Goal: Information Seeking & Learning: Learn about a topic

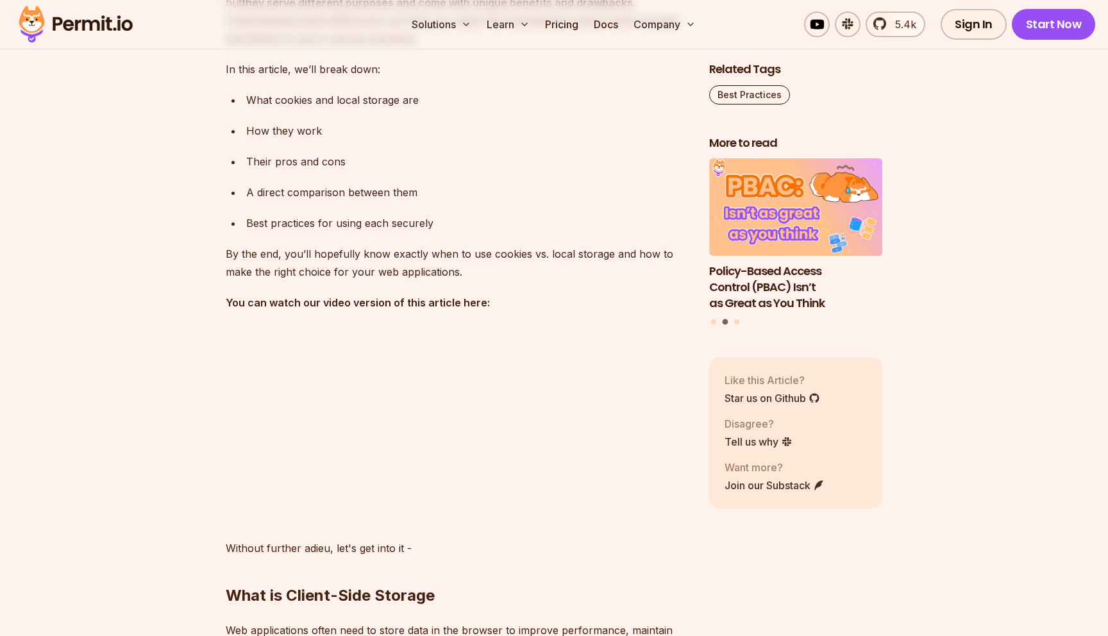
scroll to position [996, 0]
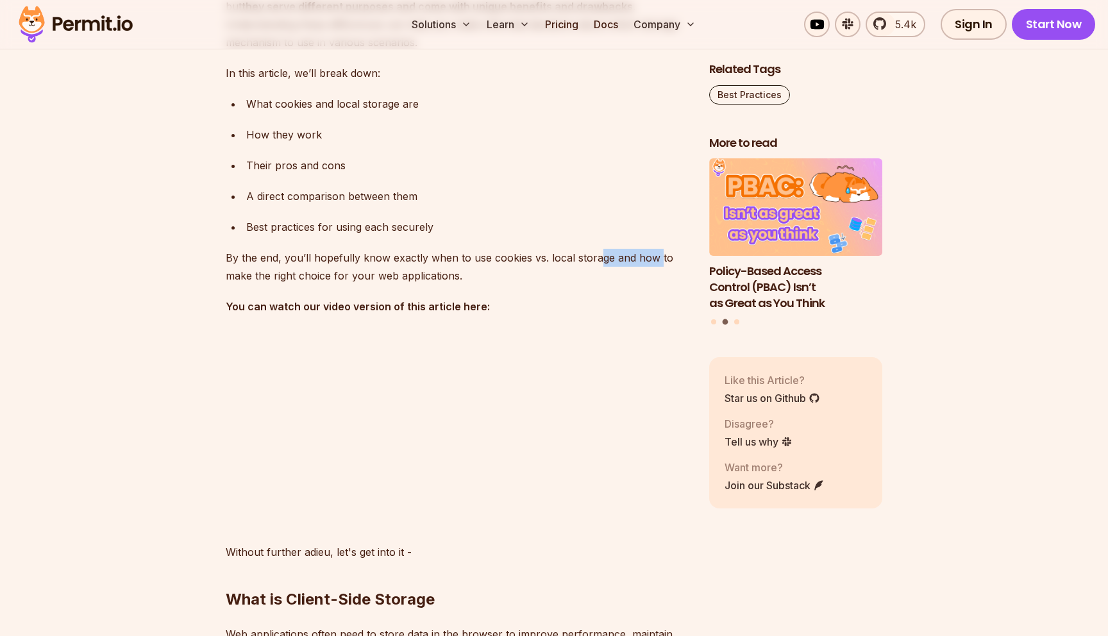
drag, startPoint x: 594, startPoint y: 257, endPoint x: 655, endPoint y: 263, distance: 60.6
click at [655, 263] on p "By the end, you’ll hopefully know exactly when to use cookies vs. local storage…" at bounding box center [457, 267] width 463 height 36
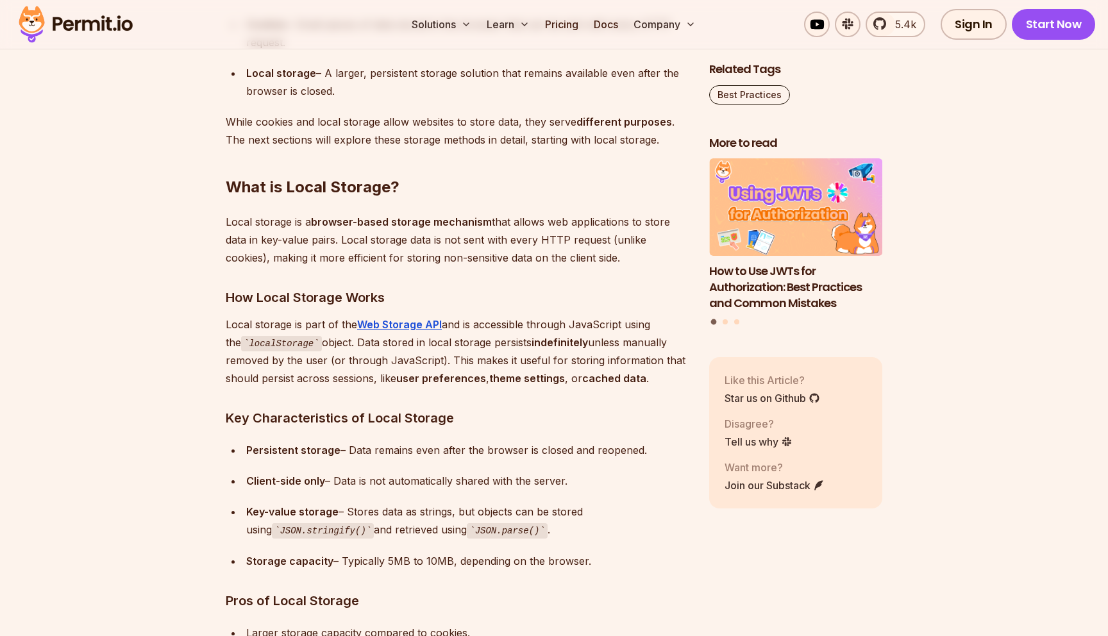
scroll to position [1756, 0]
click at [616, 261] on p "Local storage is a browser-based storage mechanism that allows web applications…" at bounding box center [457, 241] width 463 height 54
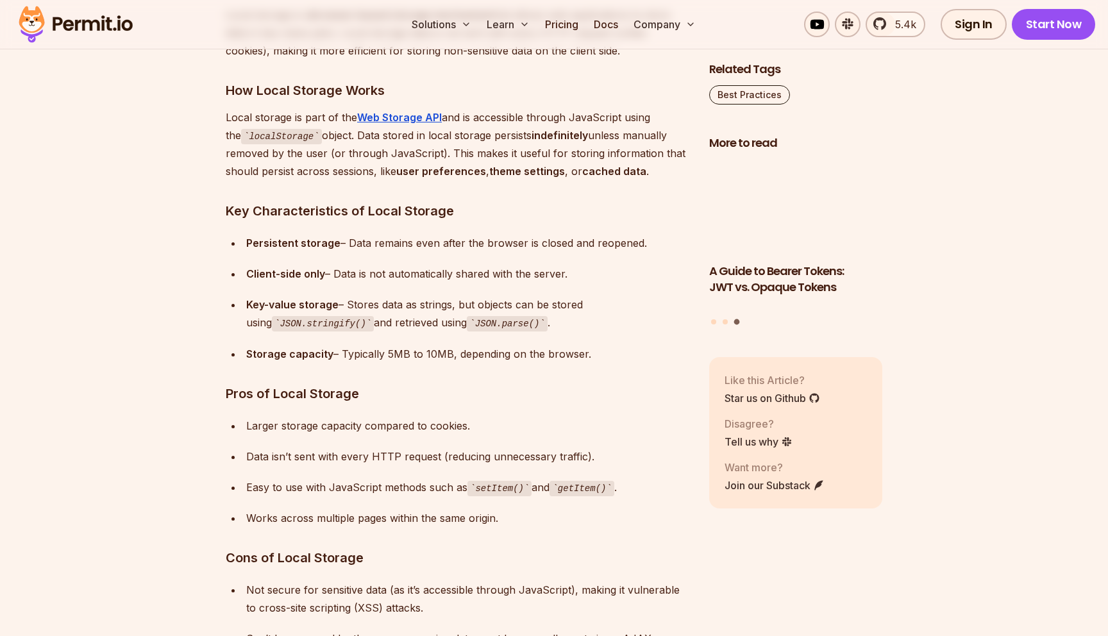
scroll to position [1966, 0]
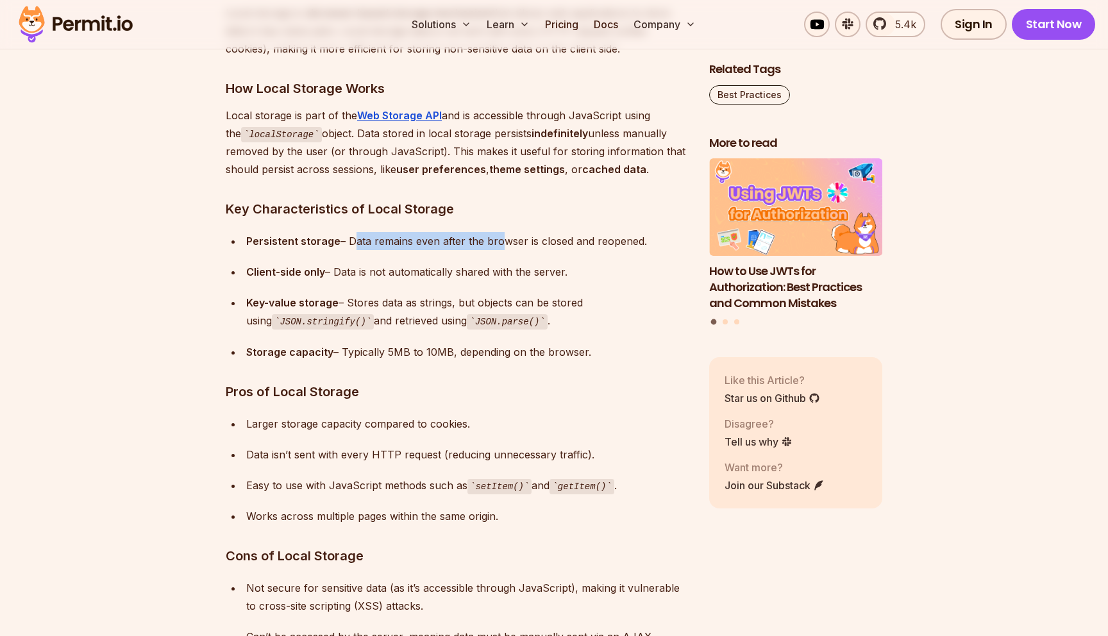
drag, startPoint x: 350, startPoint y: 244, endPoint x: 492, endPoint y: 248, distance: 142.4
click at [492, 248] on div "Persistent storage – Data remains even after the browser is closed and reopened." at bounding box center [467, 241] width 442 height 18
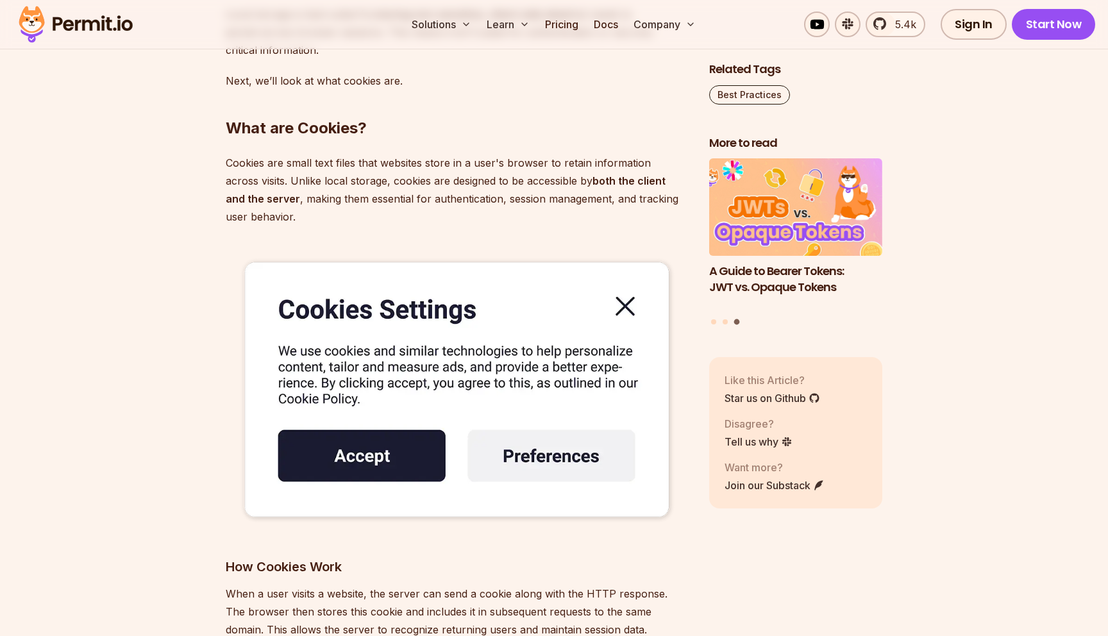
scroll to position [2666, 0]
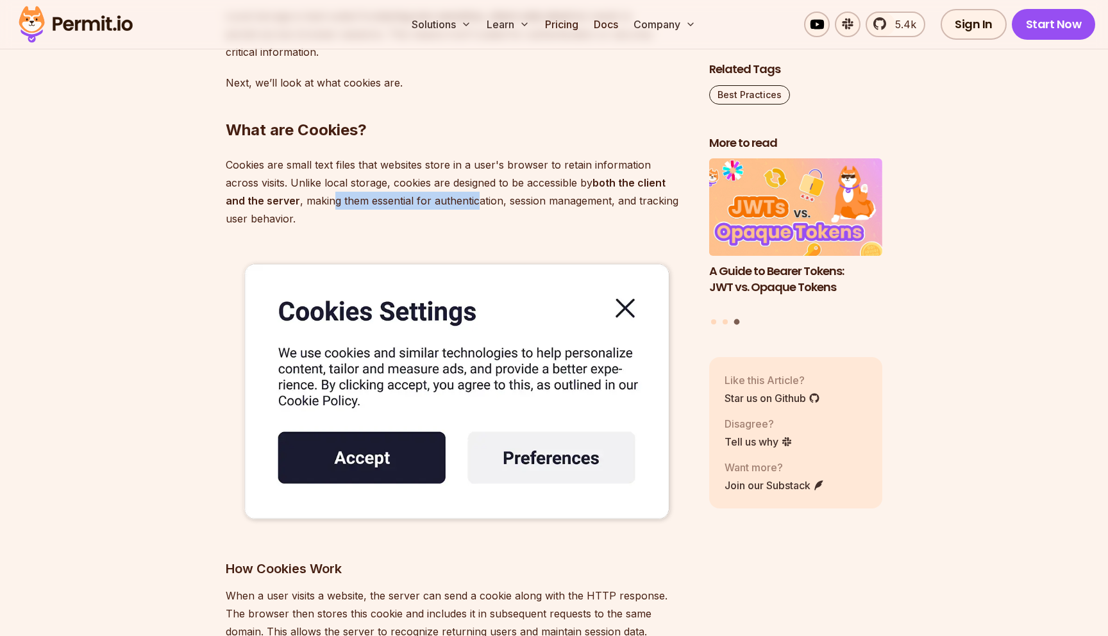
drag, startPoint x: 331, startPoint y: 201, endPoint x: 476, endPoint y: 203, distance: 144.9
click at [477, 203] on p "Cookies are small text files that websites store in a user's browser to retain …" at bounding box center [457, 192] width 463 height 72
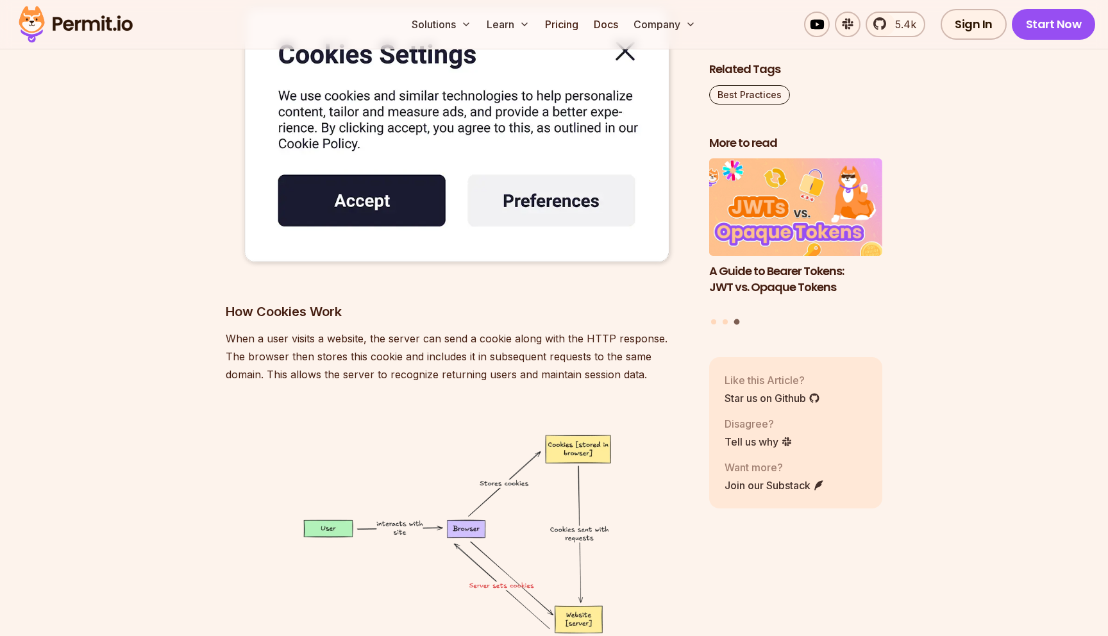
scroll to position [2948, 0]
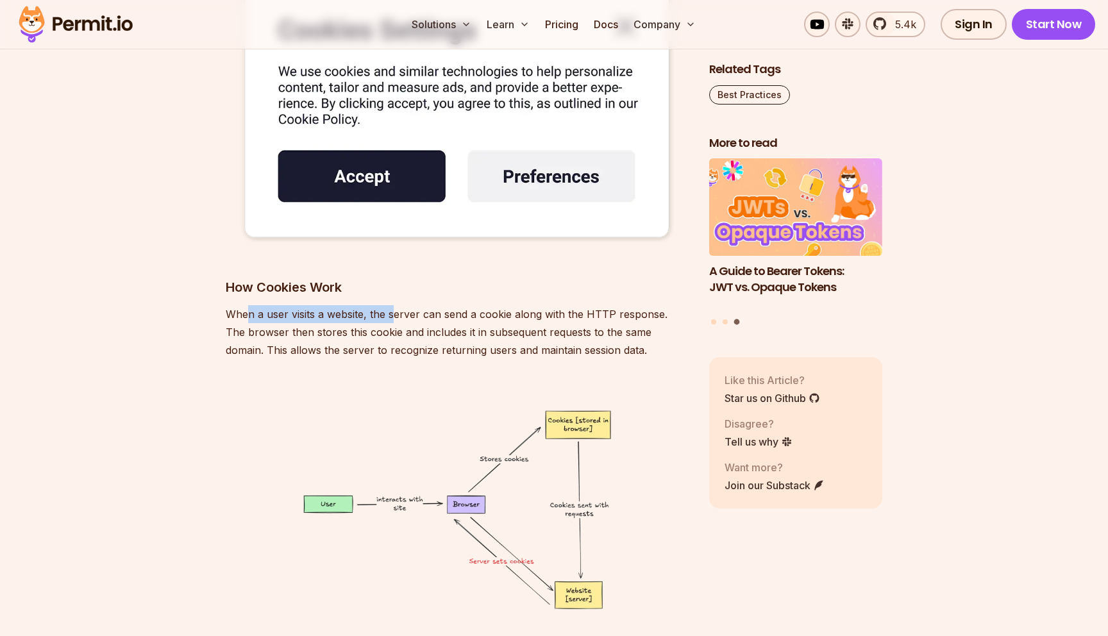
drag, startPoint x: 247, startPoint y: 318, endPoint x: 390, endPoint y: 318, distance: 143.0
click at [390, 318] on p "When a user visits a website, the server can send a cookie along with the HTTP …" at bounding box center [457, 332] width 463 height 54
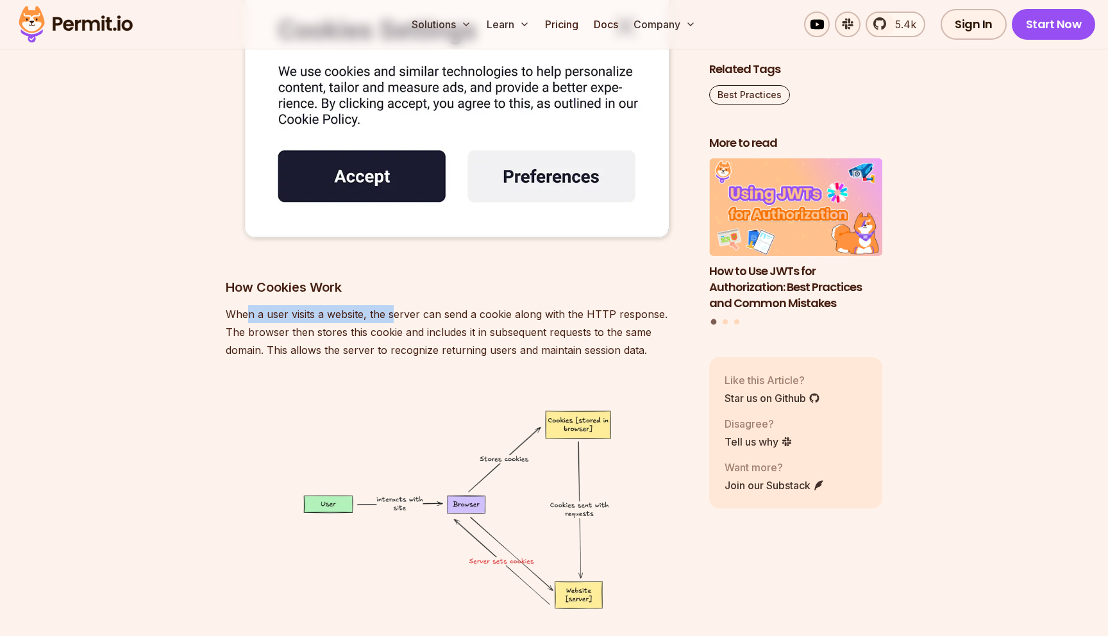
click at [446, 315] on p "When a user visits a website, the server can send a cookie along with the HTTP …" at bounding box center [457, 332] width 463 height 54
click at [557, 317] on p "When a user visits a website, the server can send a cookie along with the HTTP …" at bounding box center [457, 332] width 463 height 54
click at [619, 316] on p "When a user visits a website, the server can send a cookie along with the HTTP …" at bounding box center [457, 332] width 463 height 54
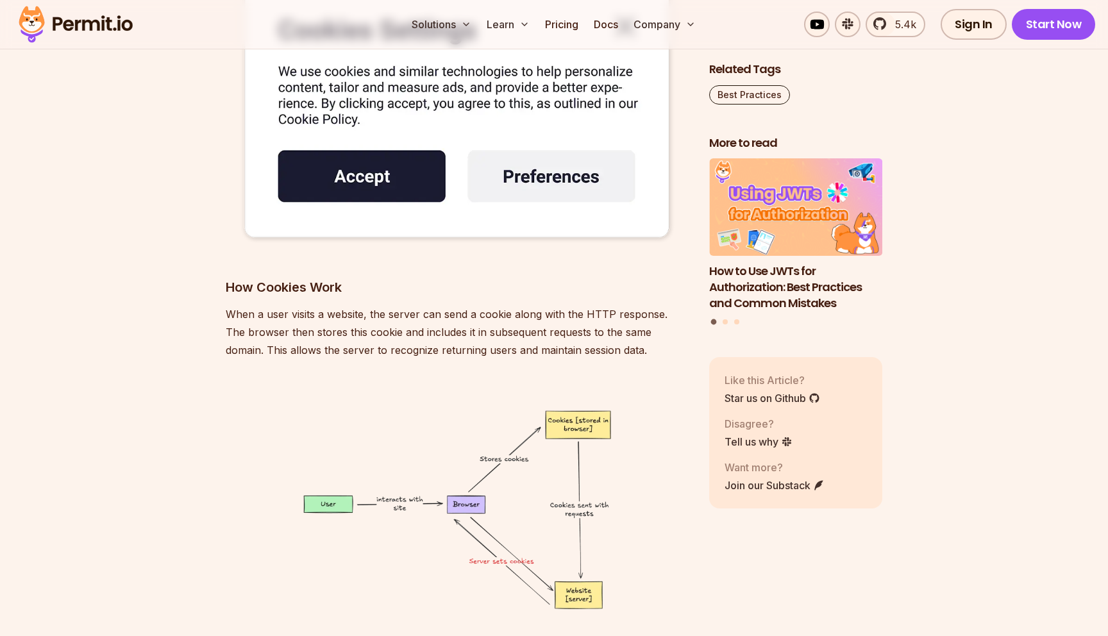
click at [619, 316] on p "When a user visits a website, the server can send a cookie along with the HTTP …" at bounding box center [457, 332] width 463 height 54
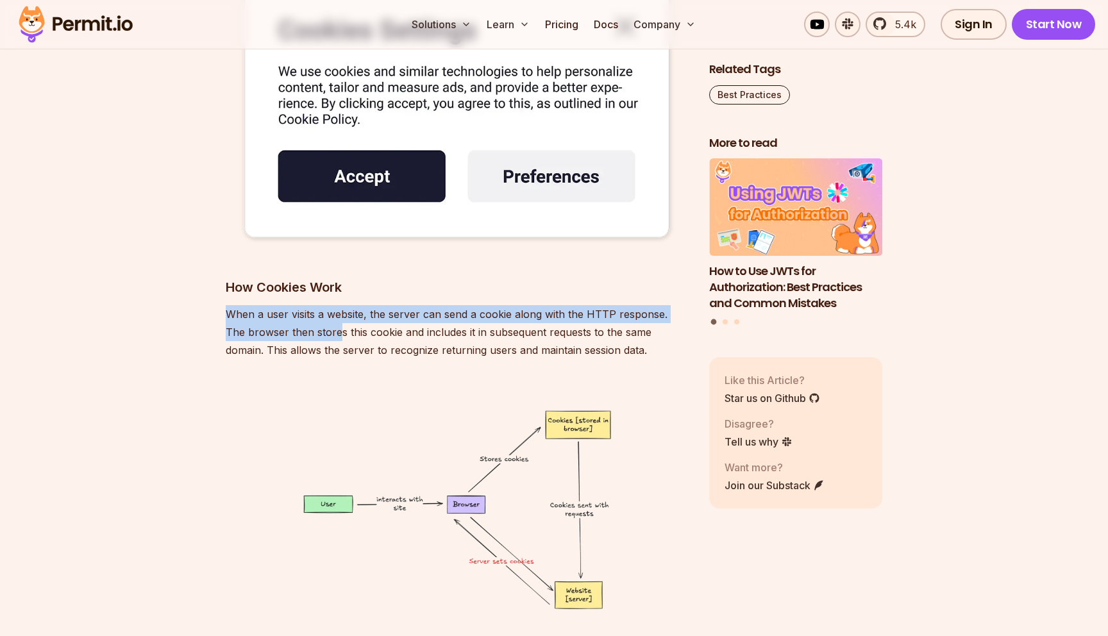
drag, startPoint x: 319, startPoint y: 331, endPoint x: 547, endPoint y: 371, distance: 231.7
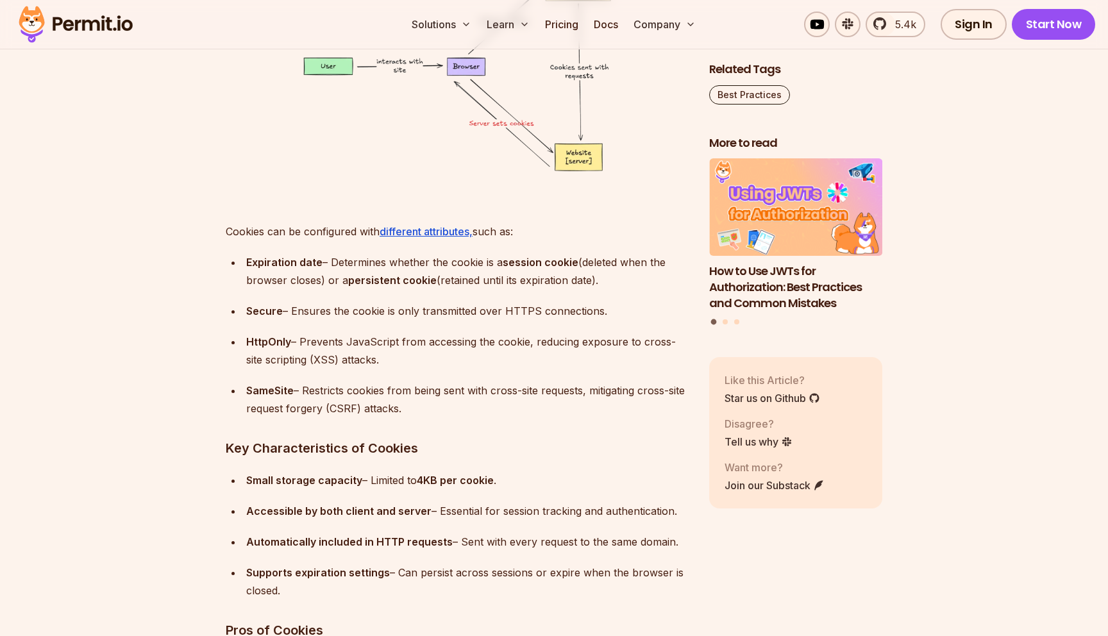
scroll to position [3423, 0]
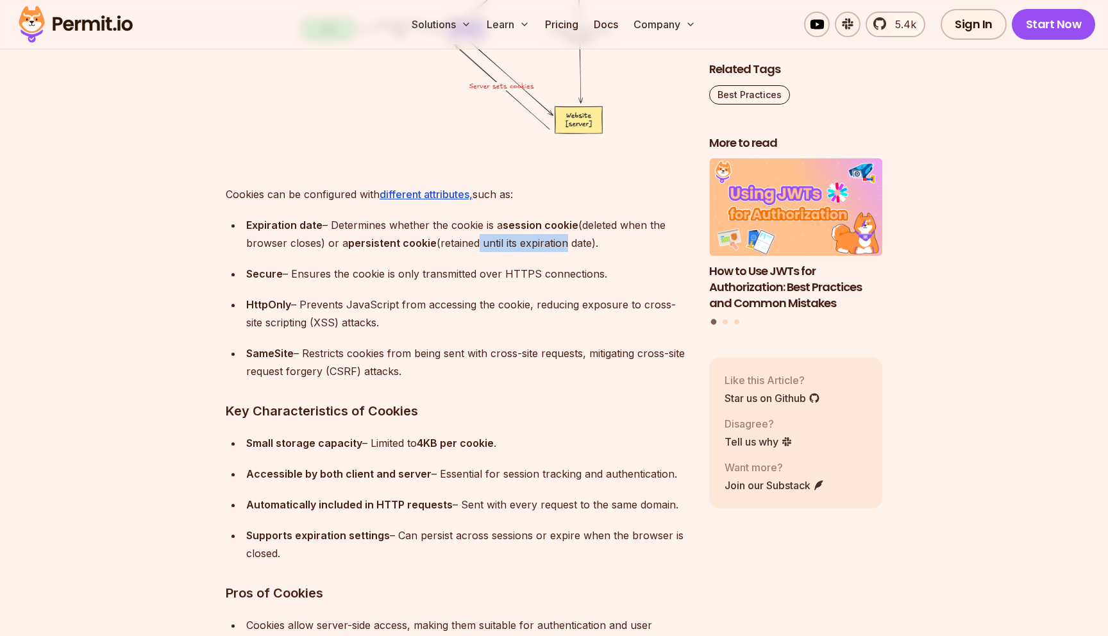
drag, startPoint x: 472, startPoint y: 243, endPoint x: 564, endPoint y: 244, distance: 91.7
click at [565, 244] on div "Expiration date – Determines whether the cookie is a session cookie (deleted wh…" at bounding box center [467, 234] width 442 height 36
click at [564, 244] on div "Expiration date – Determines whether the cookie is a session cookie (deleted wh…" at bounding box center [467, 234] width 442 height 36
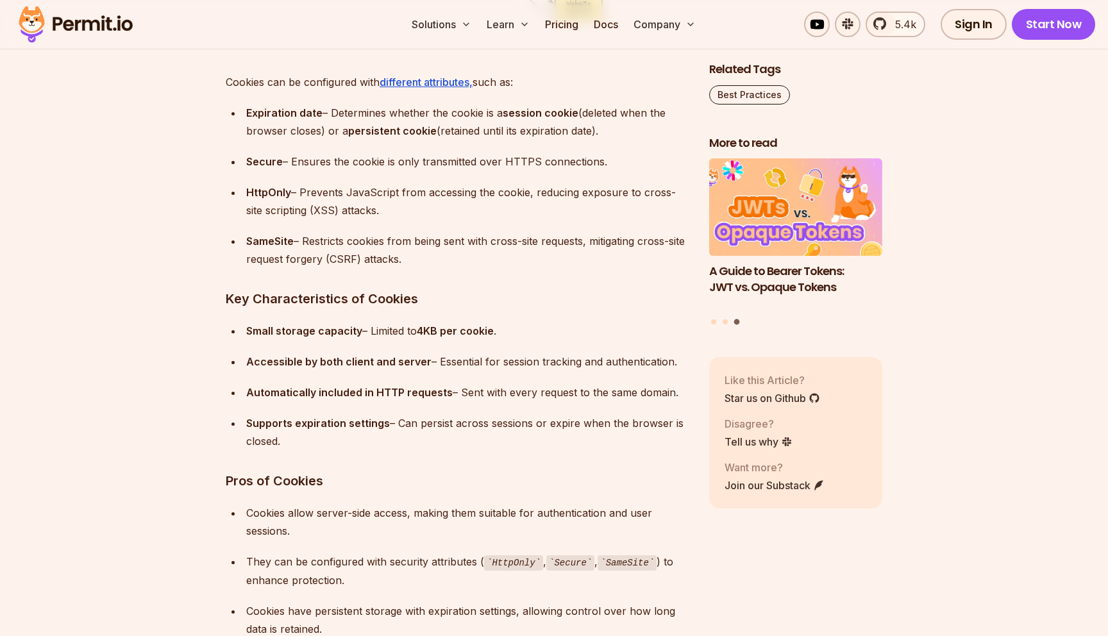
scroll to position [3564, 0]
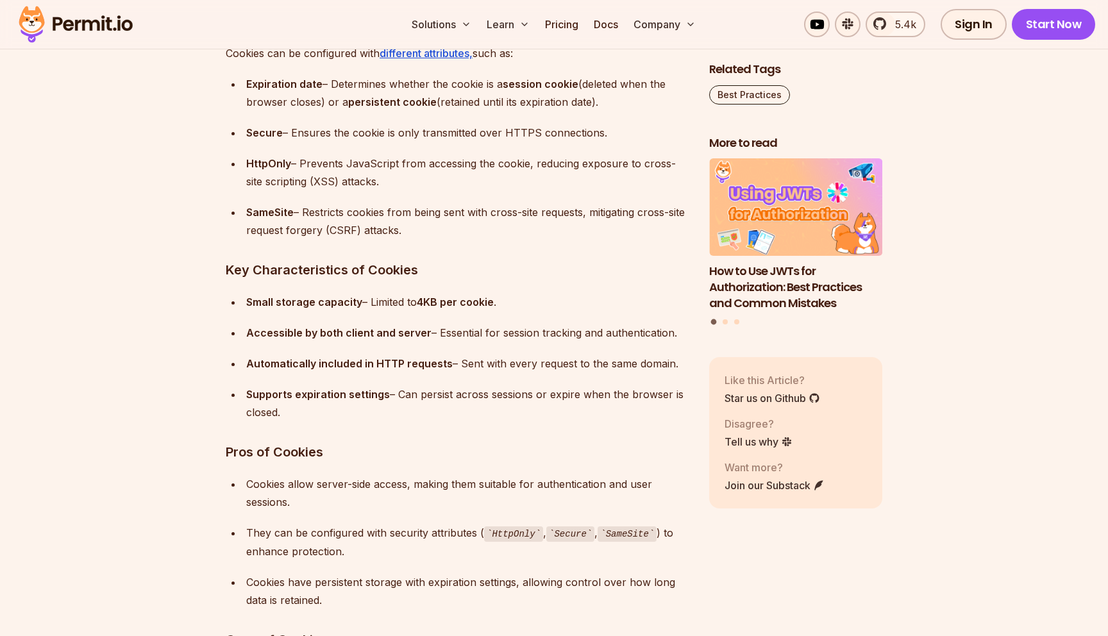
click at [404, 360] on strong "Automatically included in HTTP requests" at bounding box center [349, 363] width 206 height 13
click at [314, 417] on div "Supports expiration settings – Can persist across sessions or expire when the b…" at bounding box center [467, 403] width 442 height 36
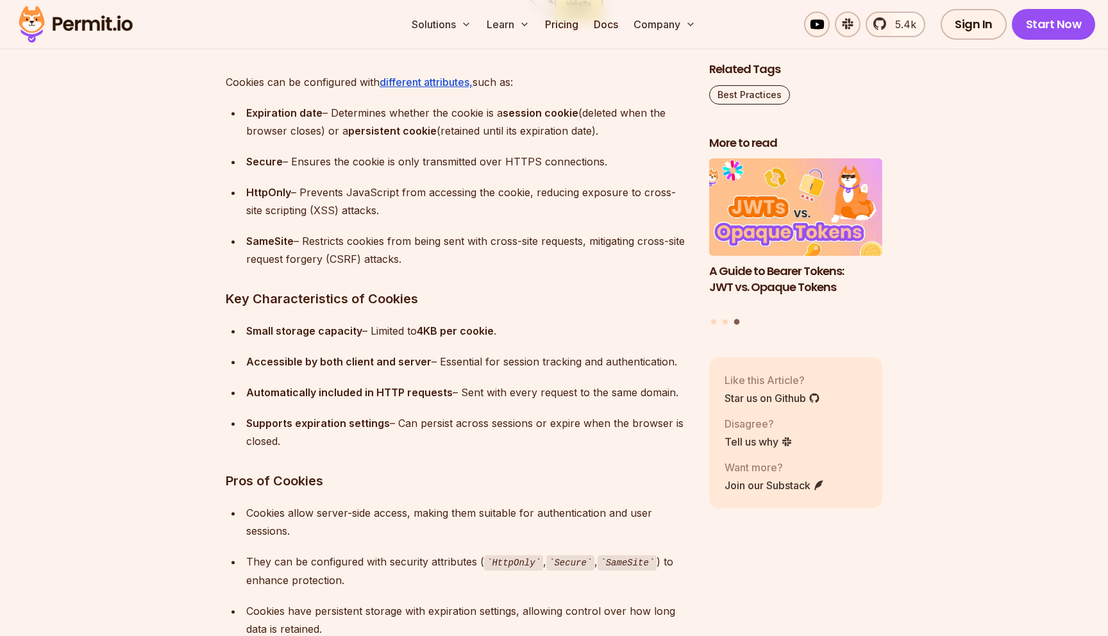
scroll to position [3538, 0]
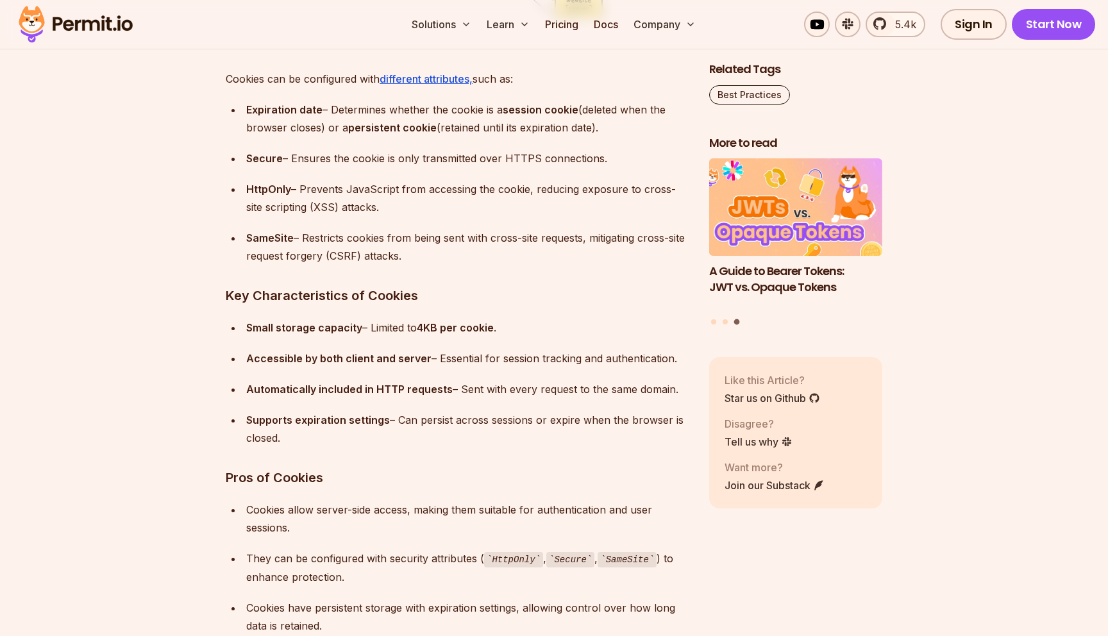
click at [574, 343] on ul "Small storage capacity – Limited to 4KB per cookie . Accessible by both client …" at bounding box center [457, 383] width 463 height 128
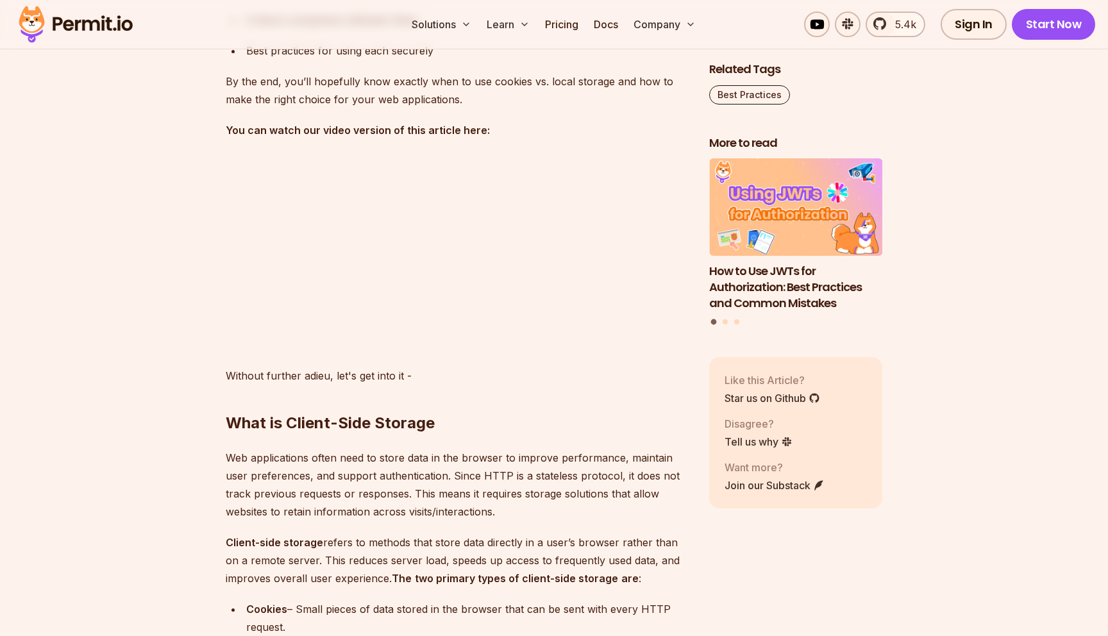
scroll to position [939, 0]
